Goal: Transaction & Acquisition: Purchase product/service

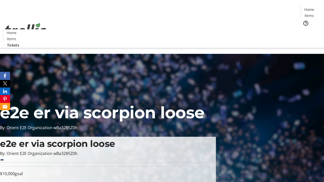
click at [304, 29] on span "Tickets" at bounding box center [310, 31] width 12 height 5
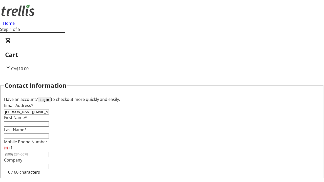
type input "[PERSON_NAME][EMAIL_ADDRESS][DOMAIN_NAME]"
type input "[PERSON_NAME]"
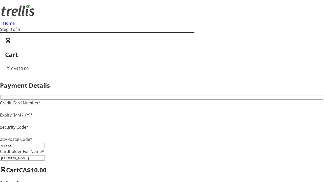
type input "V1Y 0C2"
